Goal: Transaction & Acquisition: Purchase product/service

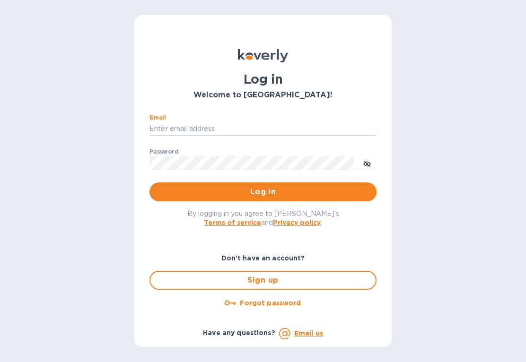
type input "Rustyb158@gmail.com"
click at [263, 191] on button "Log in" at bounding box center [262, 191] width 227 height 19
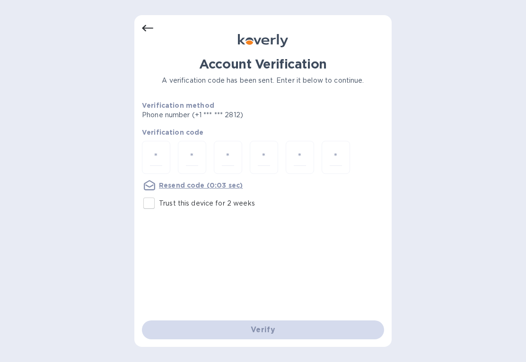
click at [160, 152] on input "number" at bounding box center [156, 157] width 12 height 17
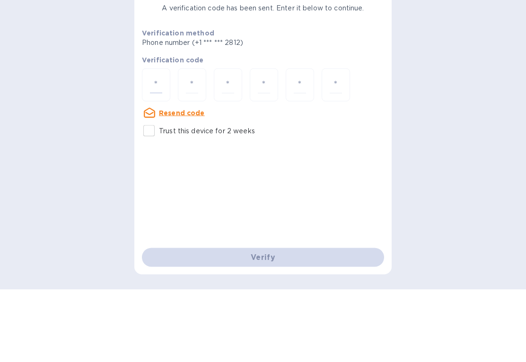
type input "8"
type input "4"
type input "5"
type input "6"
type input "8"
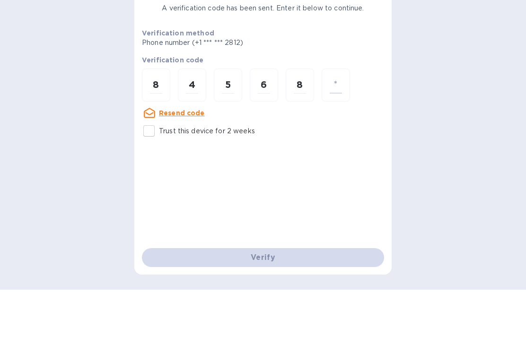
type input "2"
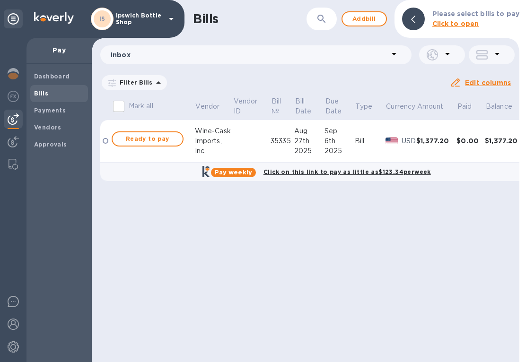
click at [156, 138] on span "Ready to pay" at bounding box center [147, 138] width 55 height 11
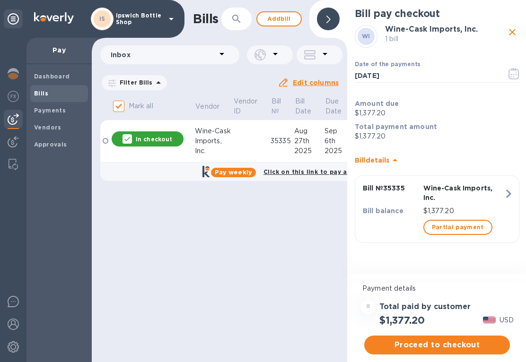
click at [457, 212] on p "$1,377.20" at bounding box center [463, 211] width 81 height 10
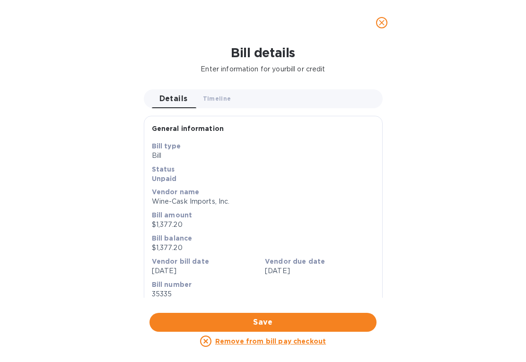
click at [209, 339] on icon at bounding box center [205, 341] width 11 height 11
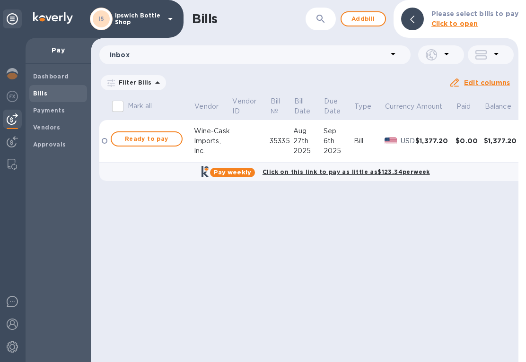
scroll to position [0, 1]
click at [505, 138] on div "$1,377.20" at bounding box center [504, 140] width 40 height 9
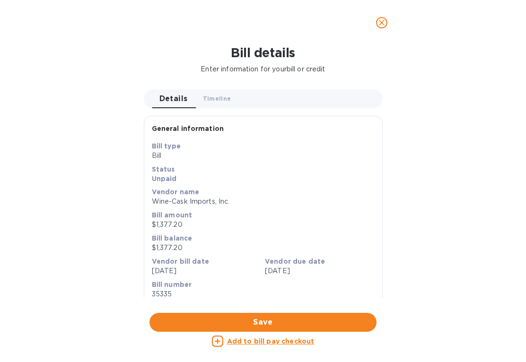
click at [278, 339] on u "Add to bill pay checkout" at bounding box center [270, 342] width 87 height 8
checkbox input "true"
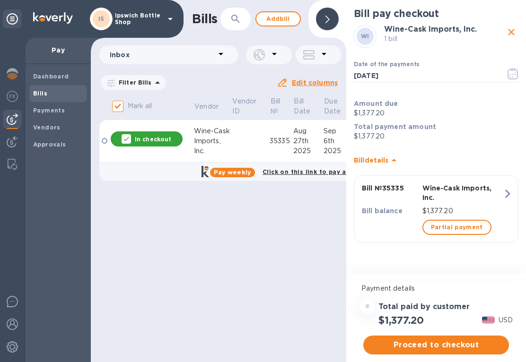
click at [464, 227] on span "Partial payment" at bounding box center [457, 227] width 52 height 11
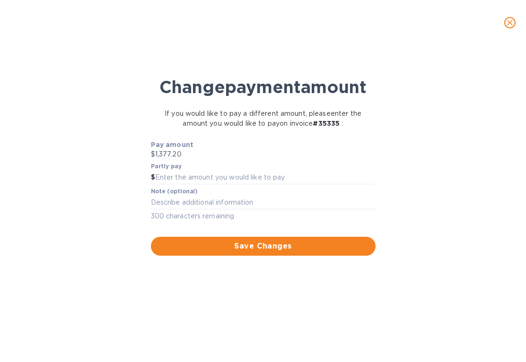
click at [194, 159] on p "$1,377.20" at bounding box center [263, 154] width 225 height 10
click at [178, 159] on p "$1,377.20" at bounding box center [263, 154] width 225 height 10
click at [191, 185] on input "text" at bounding box center [265, 178] width 220 height 14
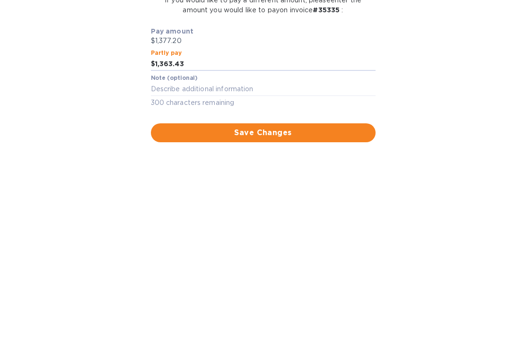
type input "1,363.43"
click at [189, 199] on textarea at bounding box center [263, 203] width 225 height 8
type textarea "1% disc=$13.77"
click at [297, 241] on span "Save Changes" at bounding box center [262, 246] width 209 height 11
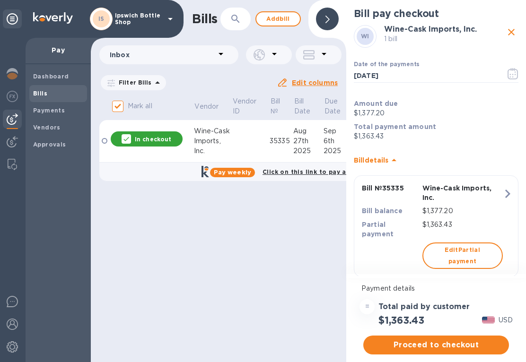
click at [456, 345] on span "Proceed to checkout" at bounding box center [436, 344] width 130 height 11
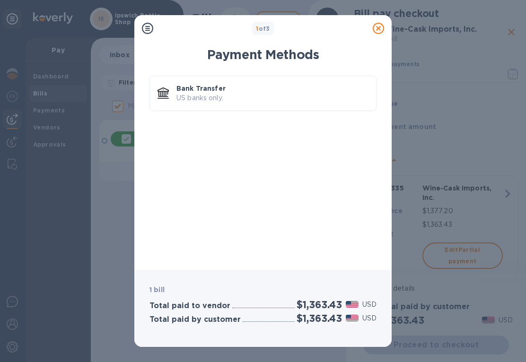
click at [235, 311] on div "Total paid by customer $1,363.43 USD" at bounding box center [263, 319] width 231 height 16
click at [265, 182] on div "Bank Transfer US banks only." at bounding box center [263, 166] width 242 height 192
click at [217, 88] on p "Bank Transfer" at bounding box center [272, 88] width 192 height 9
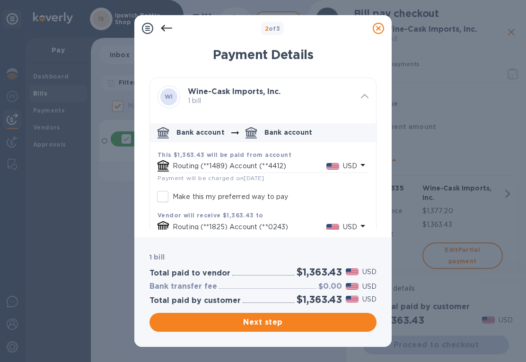
click at [280, 322] on span "Next step" at bounding box center [263, 322] width 212 height 11
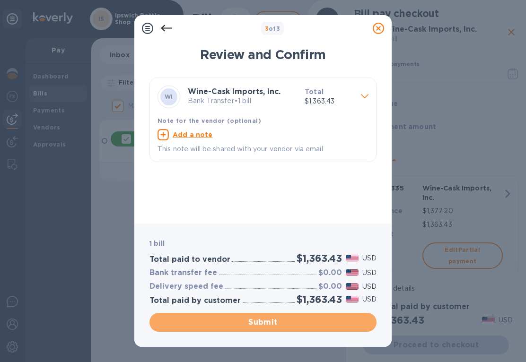
click at [278, 319] on span "Submit" at bounding box center [263, 322] width 212 height 11
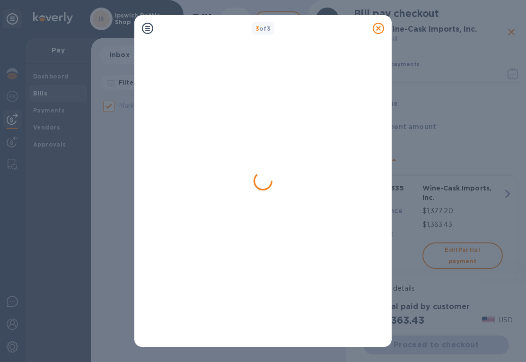
checkbox input "false"
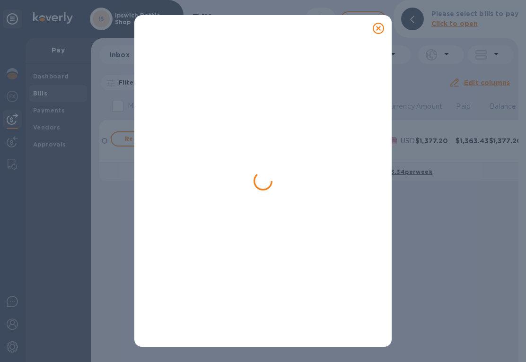
scroll to position [0, 0]
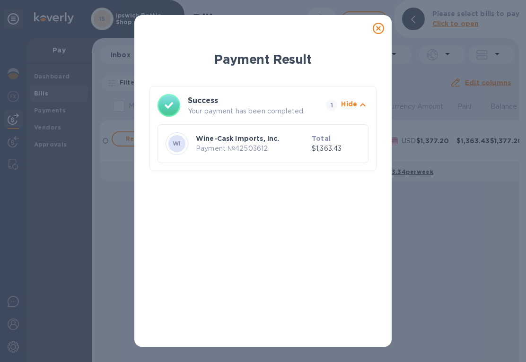
click at [382, 32] on icon at bounding box center [378, 28] width 11 height 11
